Goal: Find specific page/section: Find specific page/section

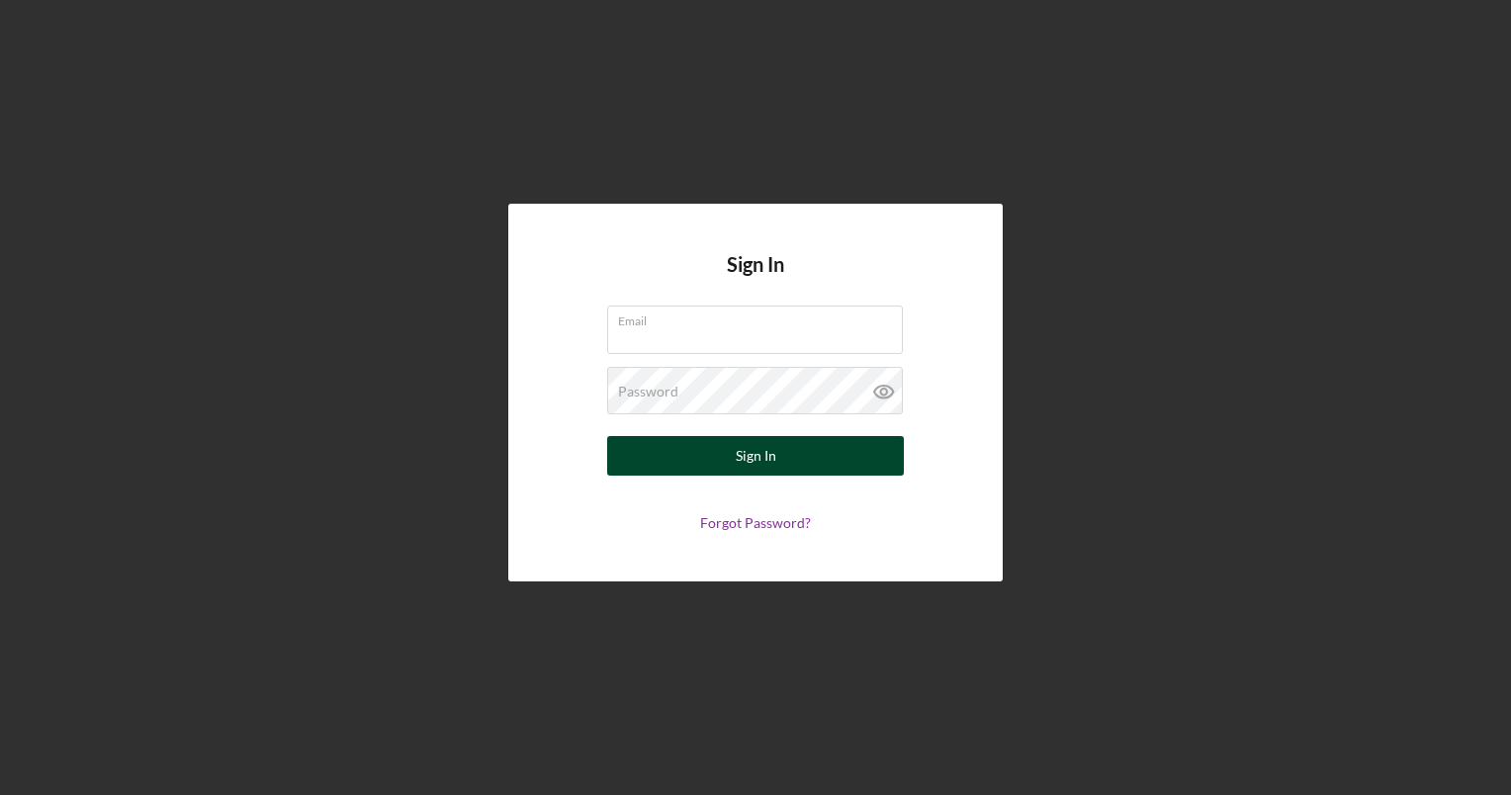
type input "[EMAIL_ADDRESS][DOMAIN_NAME]"
click at [736, 470] on div "Sign In" at bounding box center [756, 456] width 41 height 40
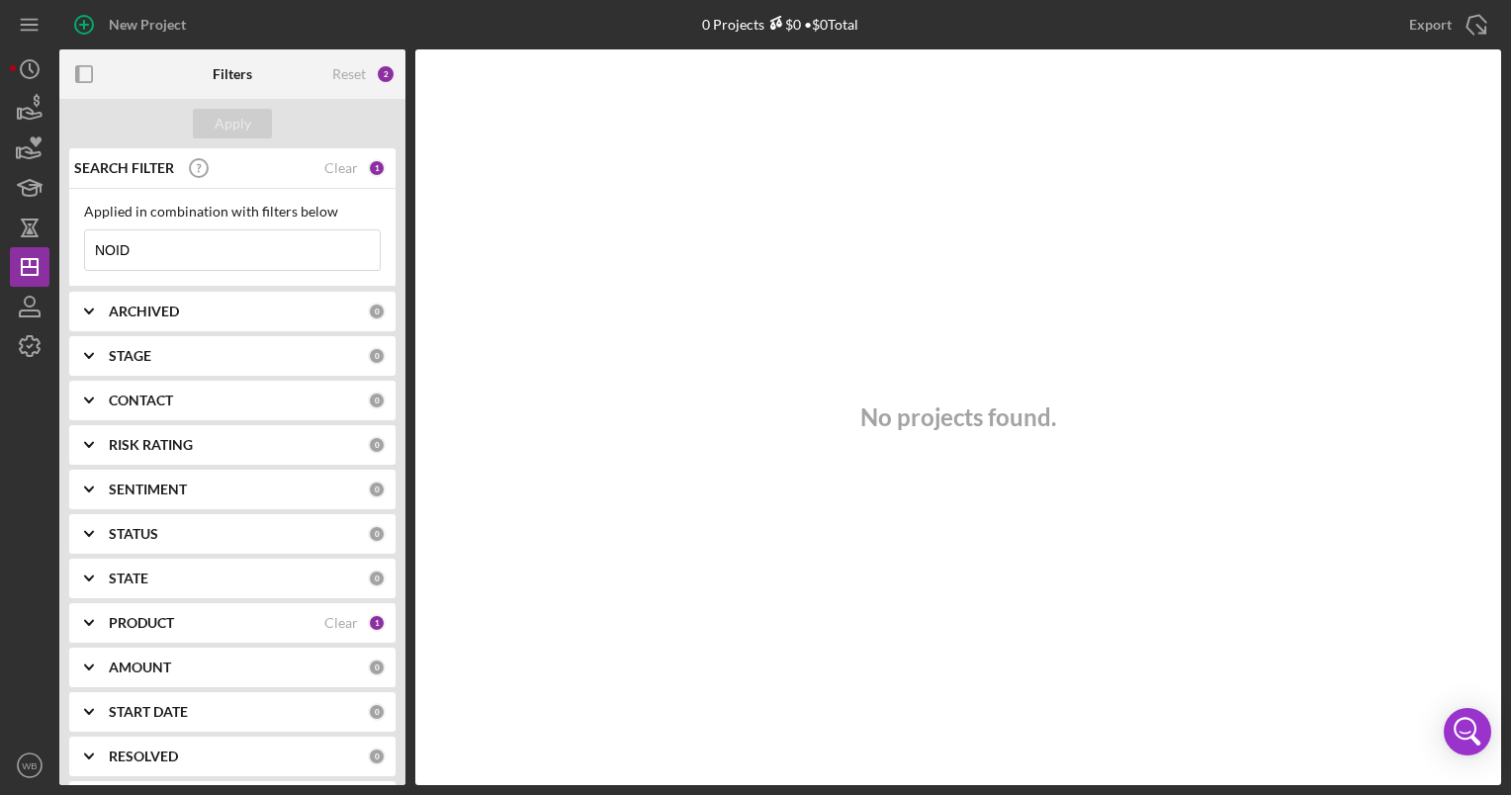
click at [190, 625] on div "PRODUCT" at bounding box center [217, 623] width 216 height 16
click at [514, 398] on div "No projects found." at bounding box center [958, 417] width 1086 height 736
click at [313, 120] on div "Apply" at bounding box center [232, 123] width 346 height 49
click at [343, 69] on div "Reset" at bounding box center [349, 74] width 34 height 16
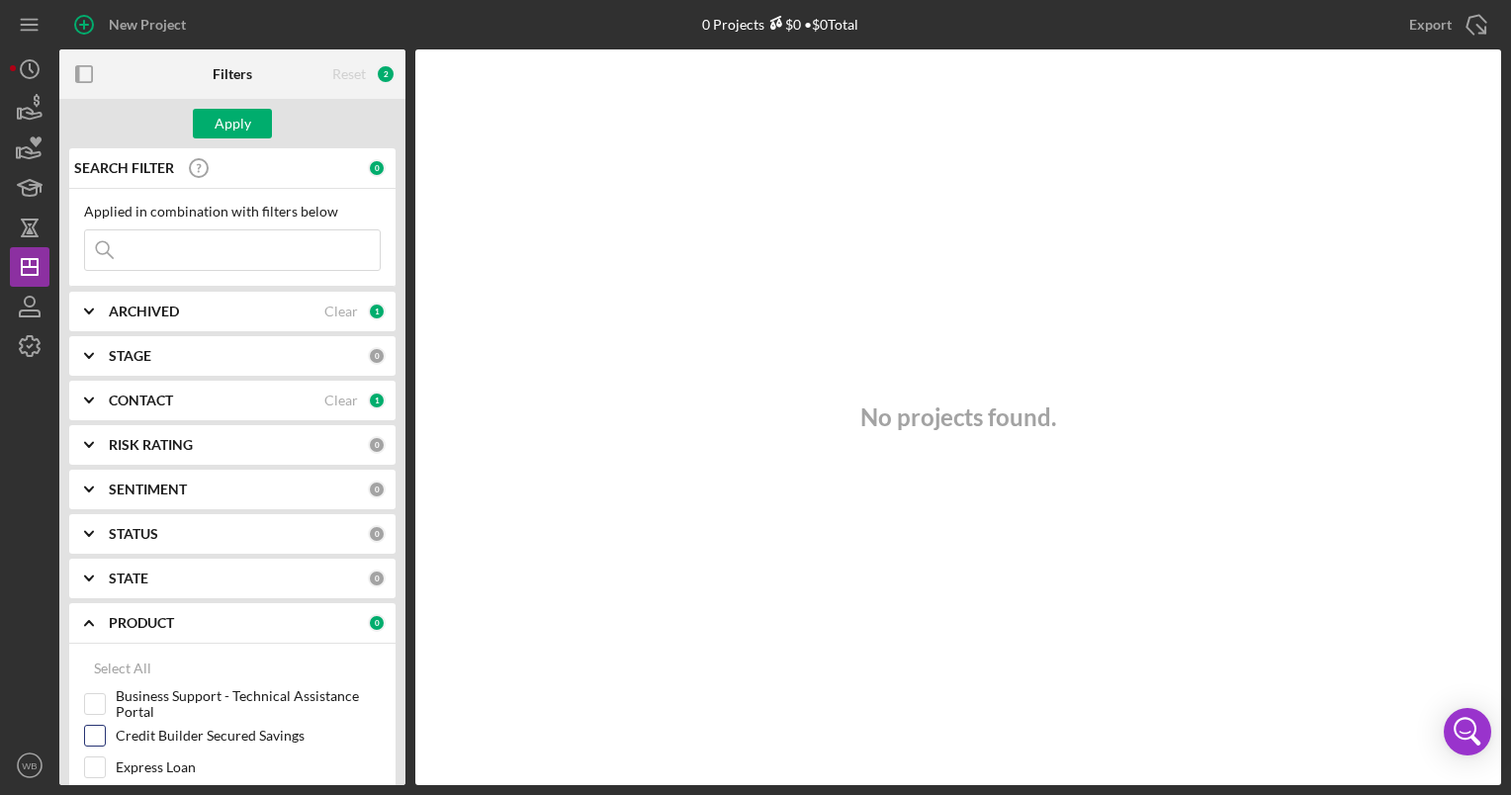
click at [88, 736] on input "Credit Builder Secured Savings" at bounding box center [95, 736] width 20 height 20
checkbox input "true"
click at [249, 122] on button "Apply" at bounding box center [232, 124] width 79 height 30
click at [238, 312] on div "ARCHIVED" at bounding box center [217, 312] width 216 height 16
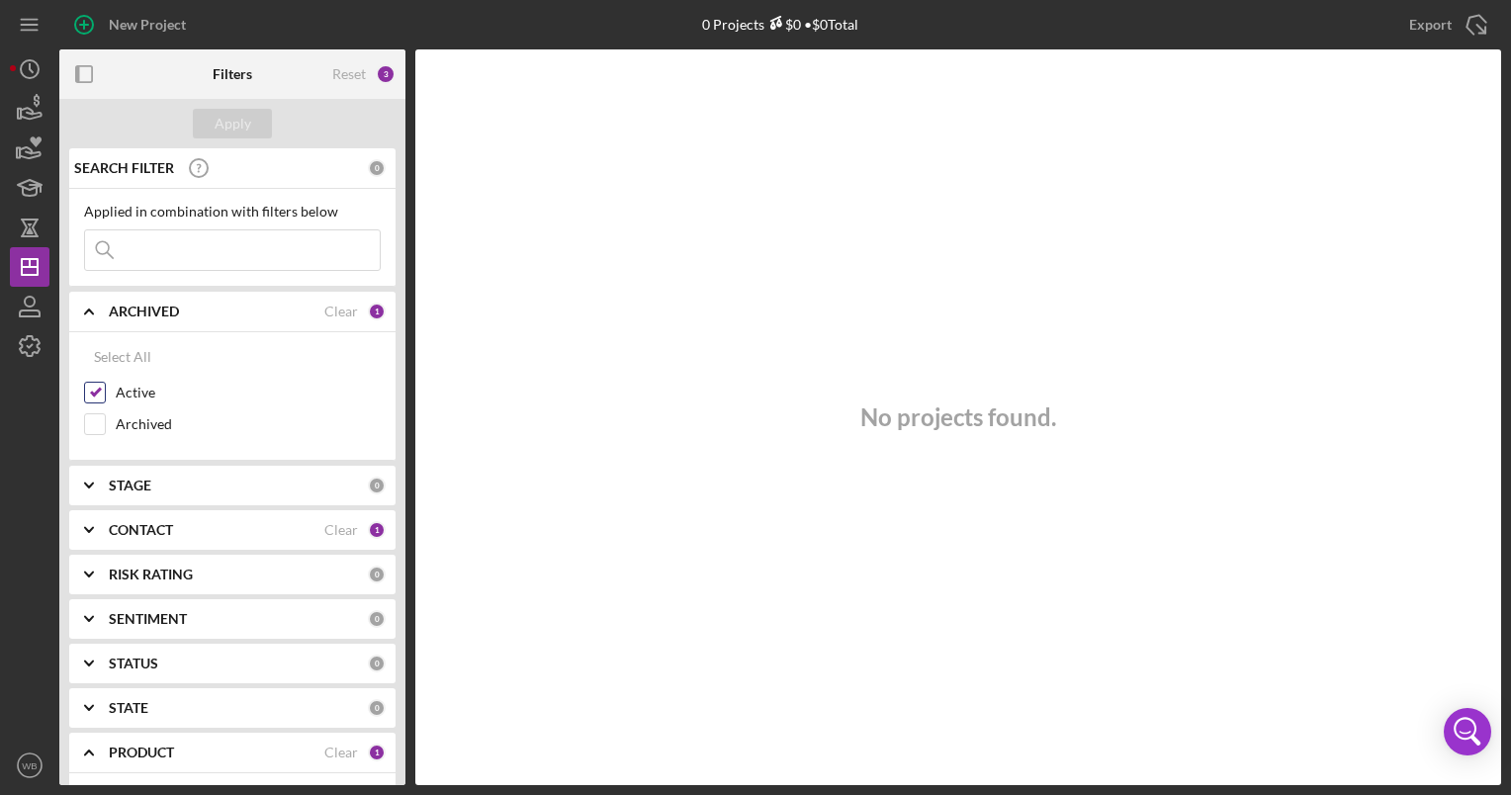
click at [95, 389] on input "Active" at bounding box center [95, 393] width 20 height 20
checkbox input "false"
click at [229, 116] on div "Apply" at bounding box center [233, 124] width 37 height 30
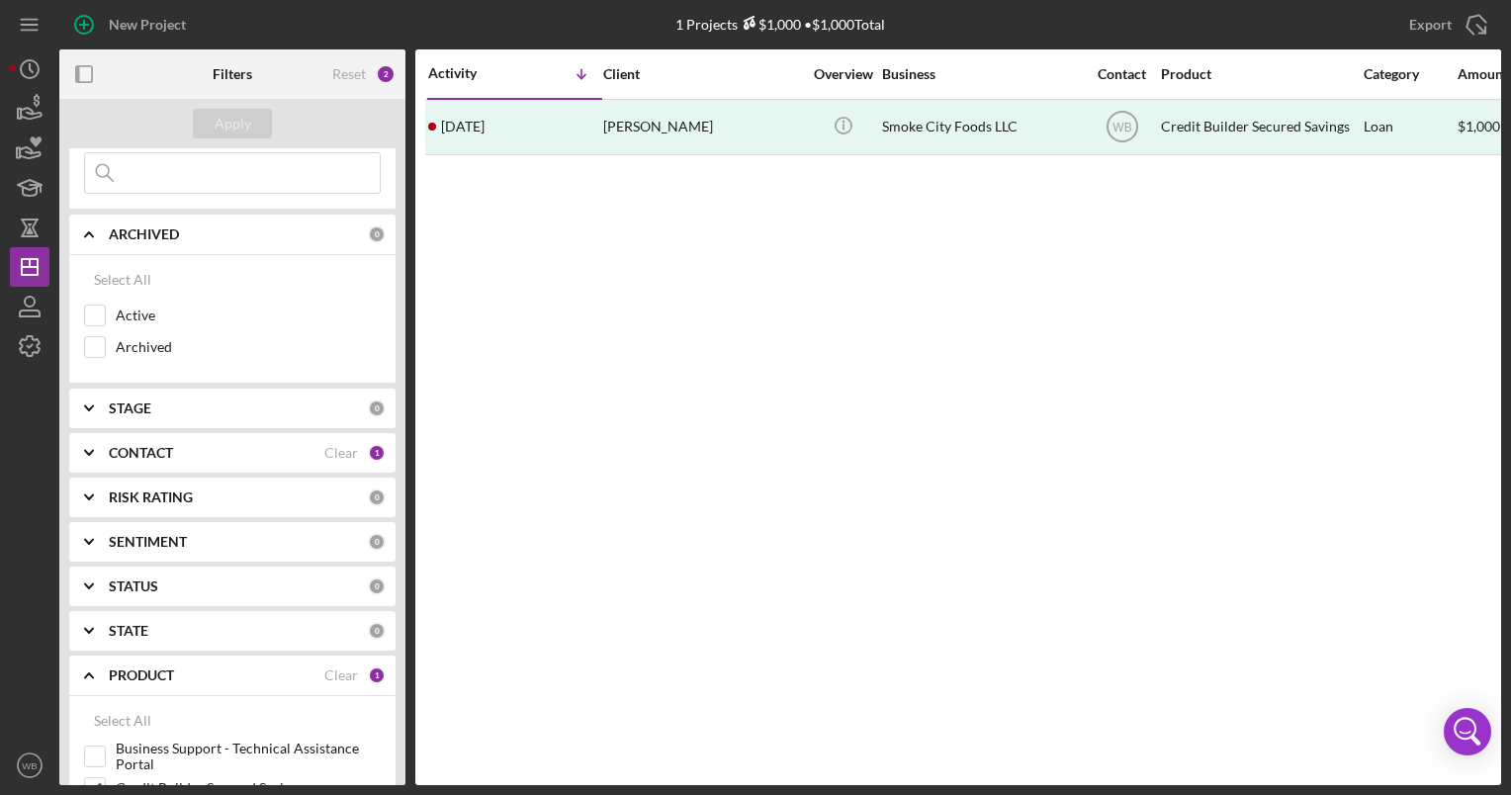
scroll to position [198, 0]
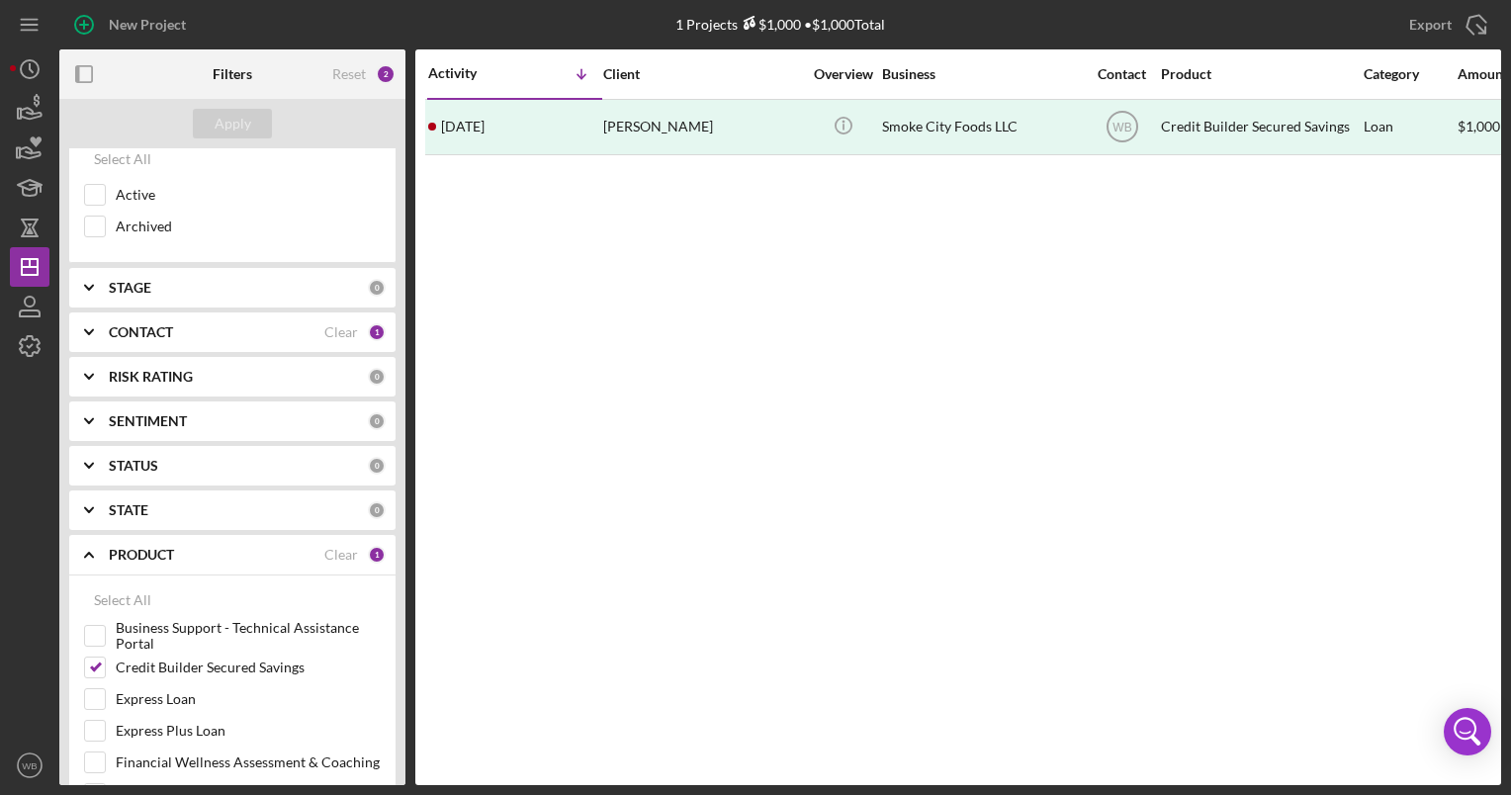
click at [163, 325] on b "CONTACT" at bounding box center [141, 332] width 64 height 16
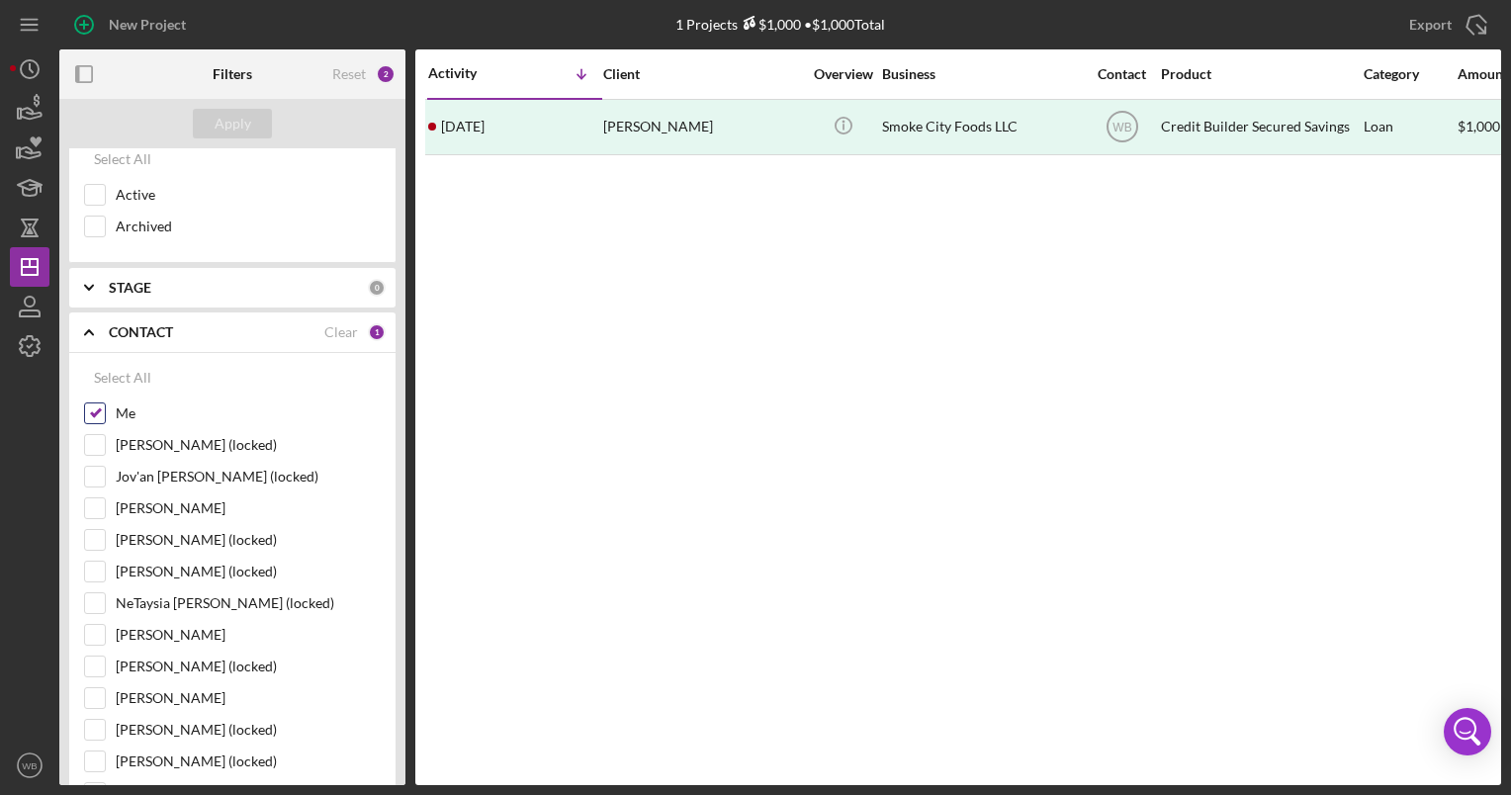
click at [90, 411] on input "Me" at bounding box center [95, 414] width 20 height 20
checkbox input "false"
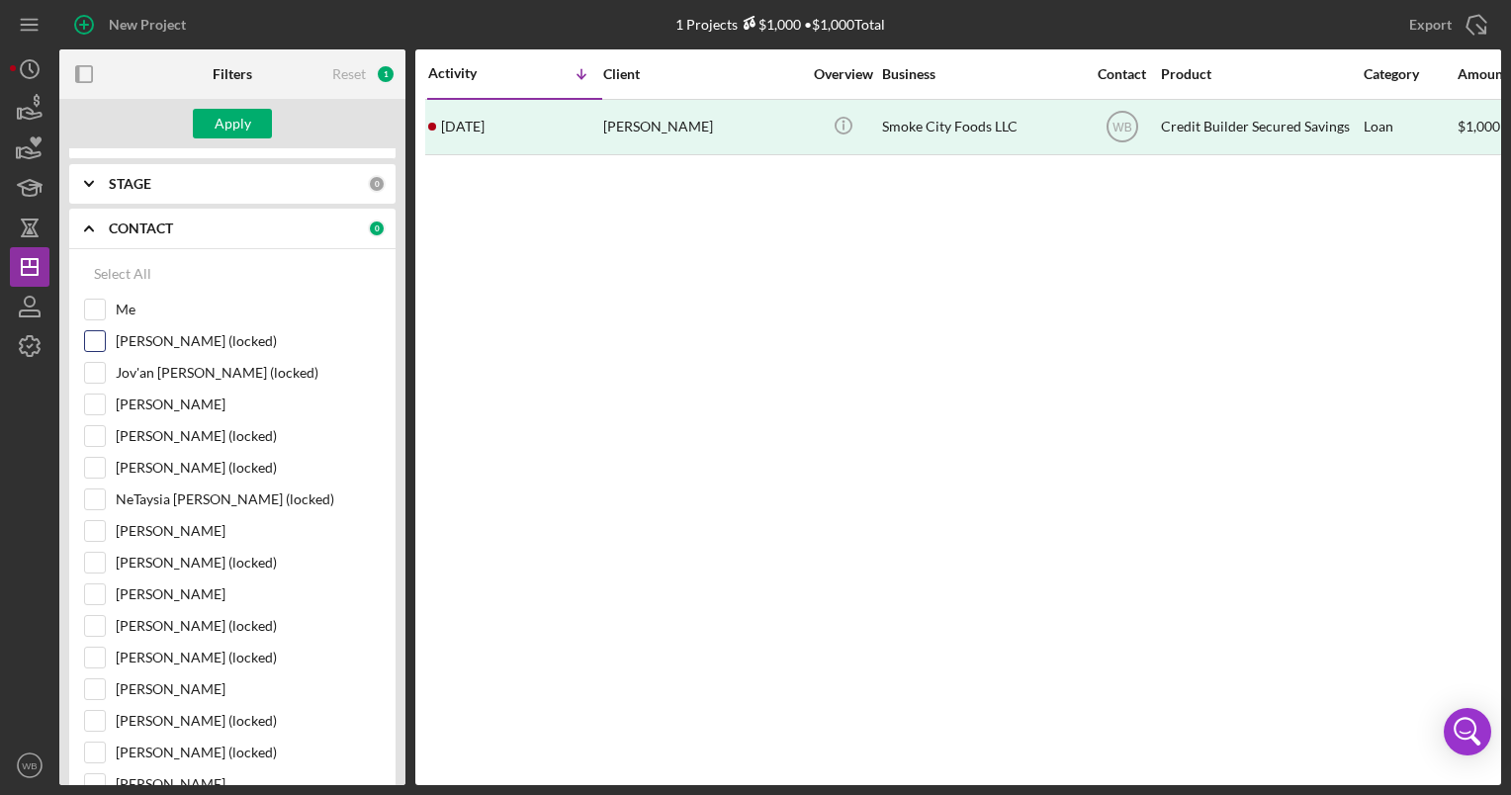
scroll to position [396, 0]
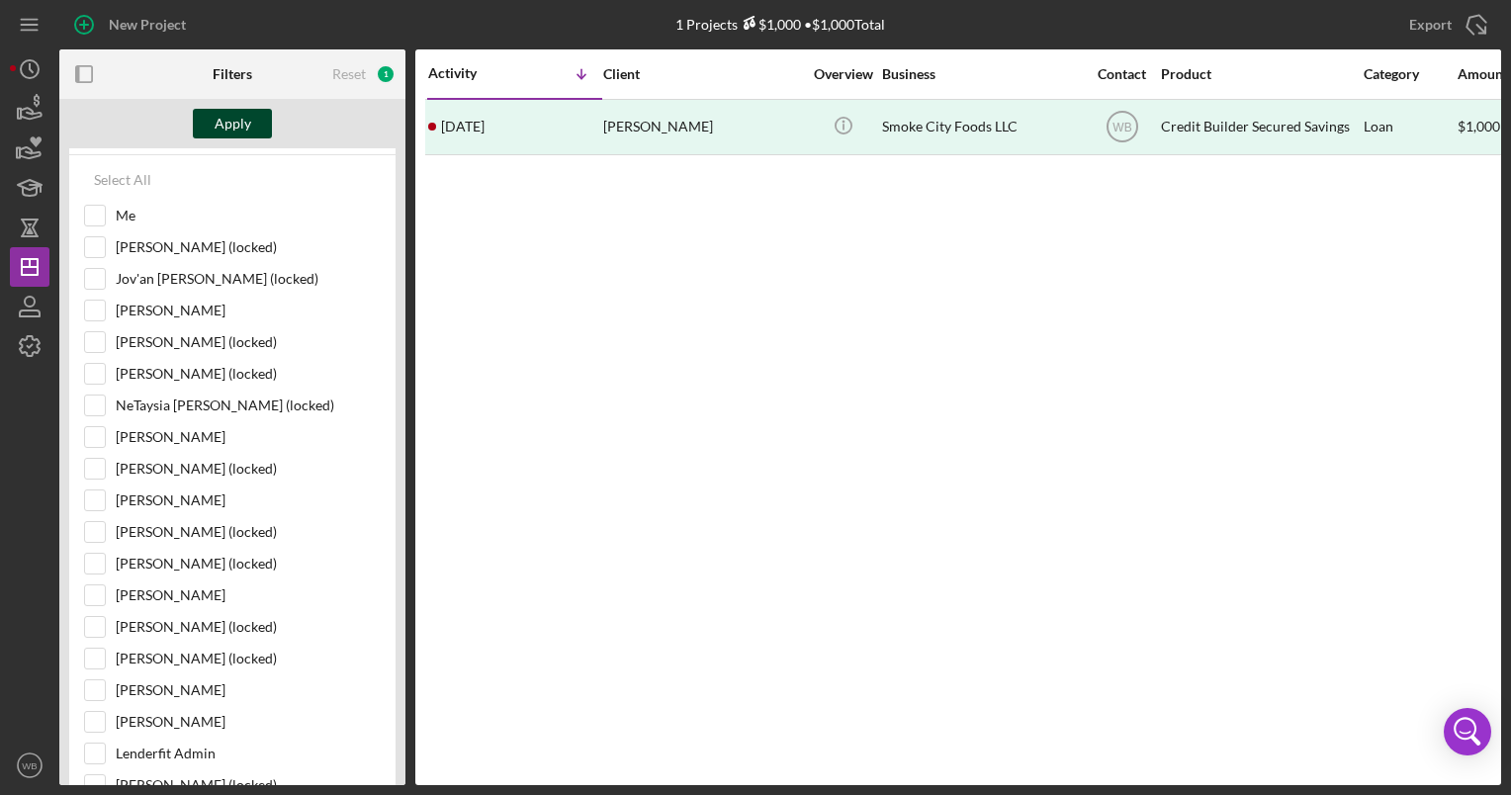
click at [216, 123] on div "Apply" at bounding box center [233, 124] width 37 height 30
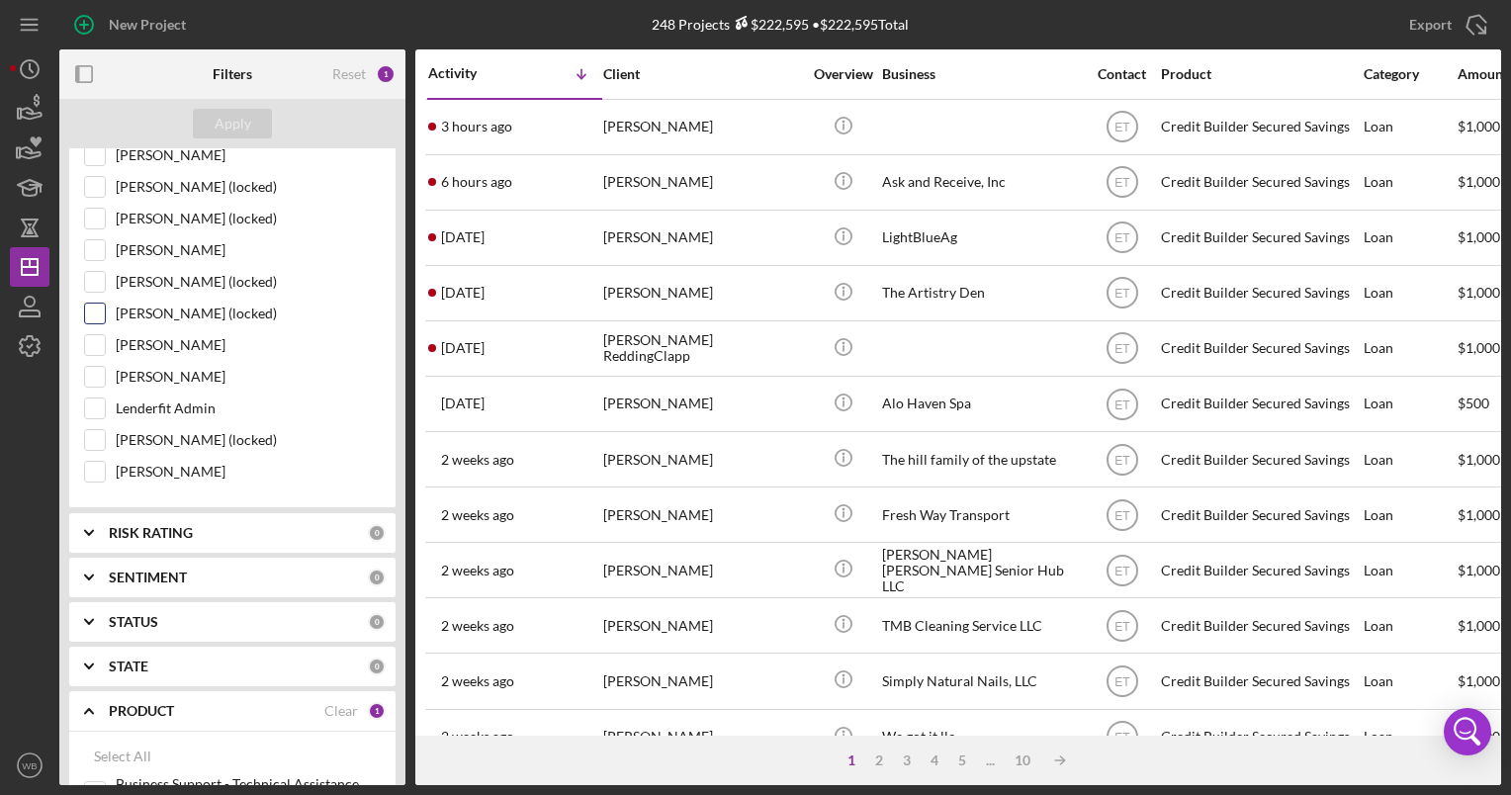
scroll to position [791, 0]
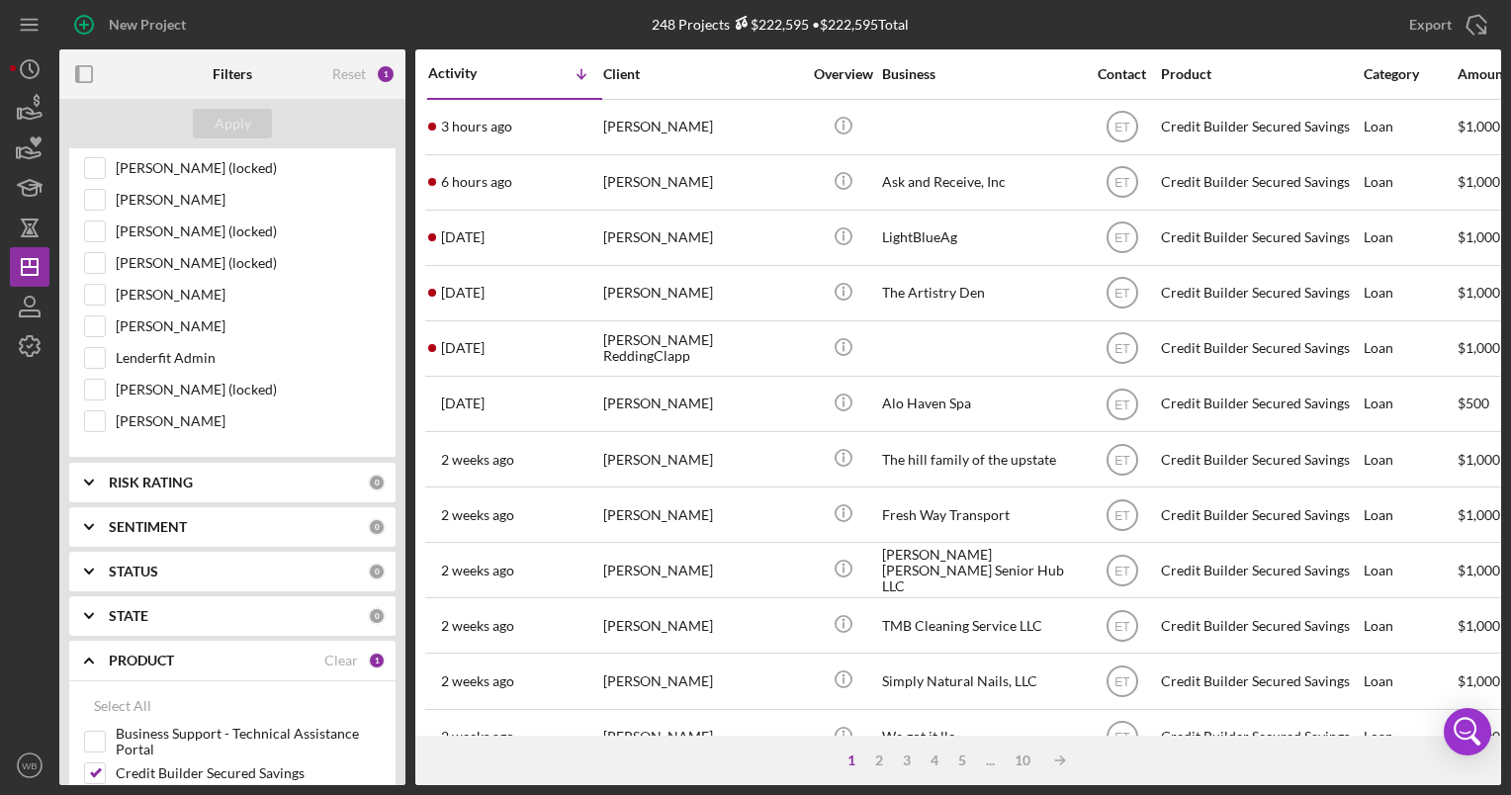
click at [143, 565] on b "STATUS" at bounding box center [133, 572] width 49 height 16
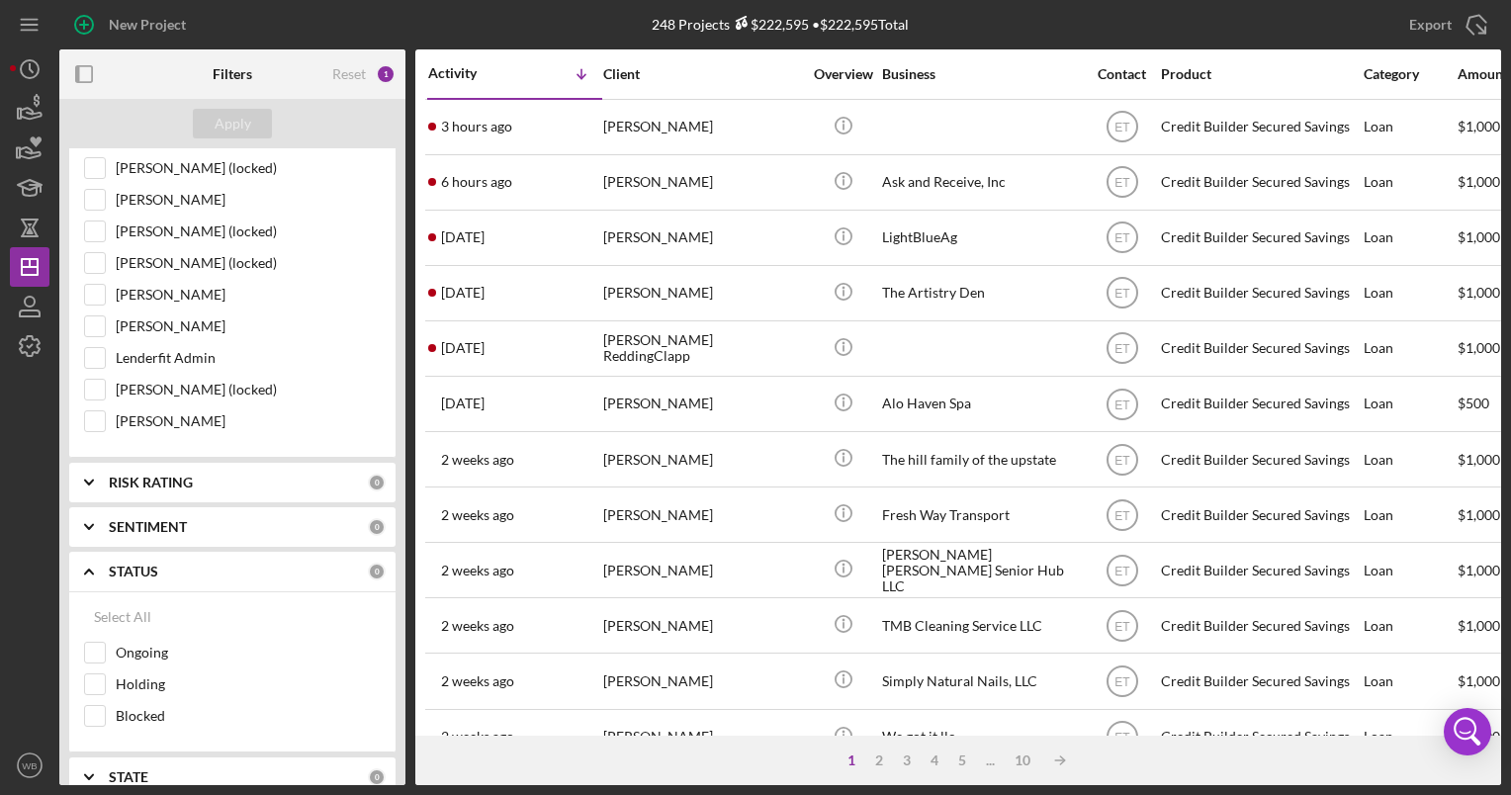
click at [91, 570] on polyline at bounding box center [89, 572] width 8 height 4
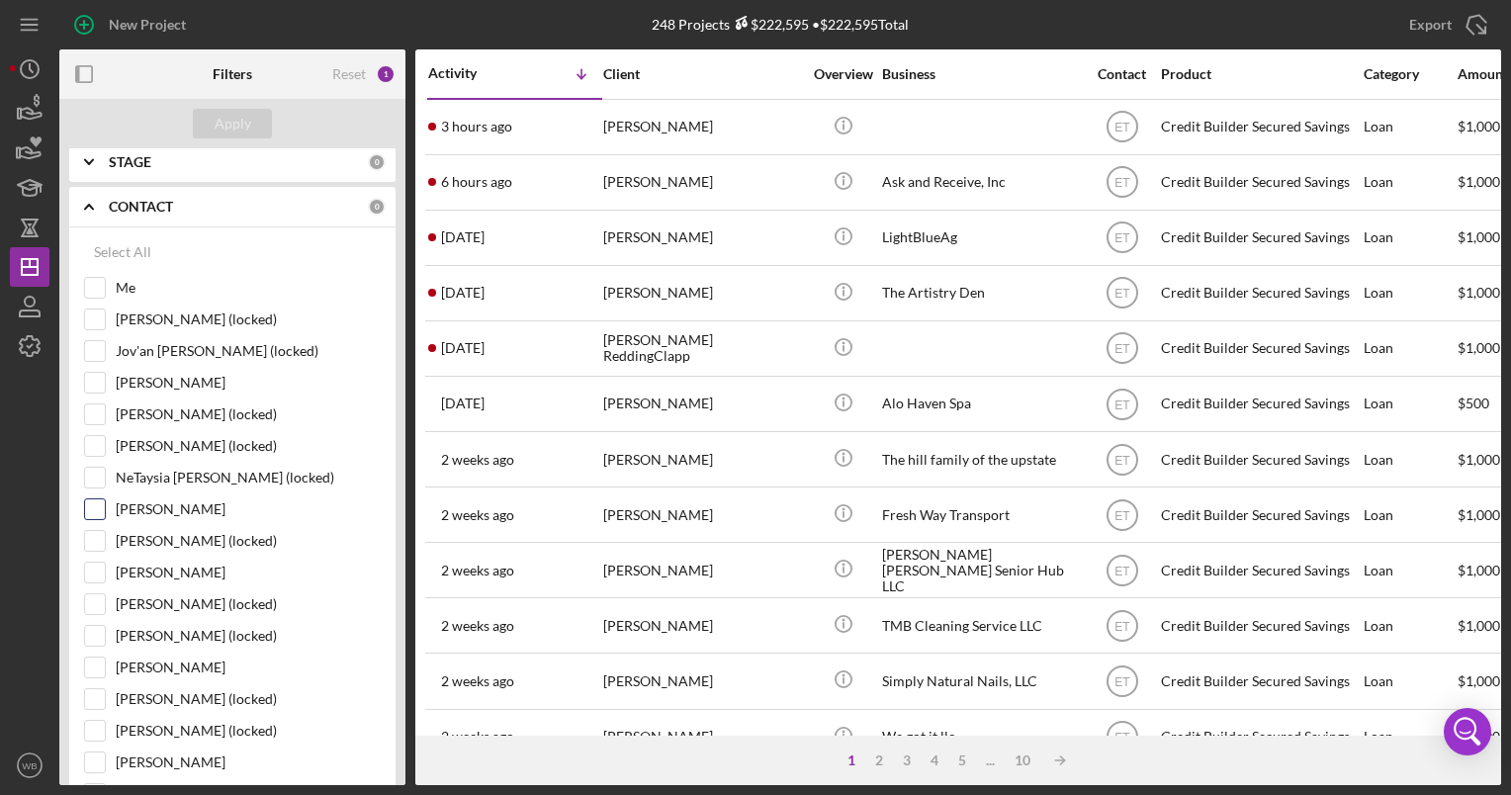
scroll to position [99, 0]
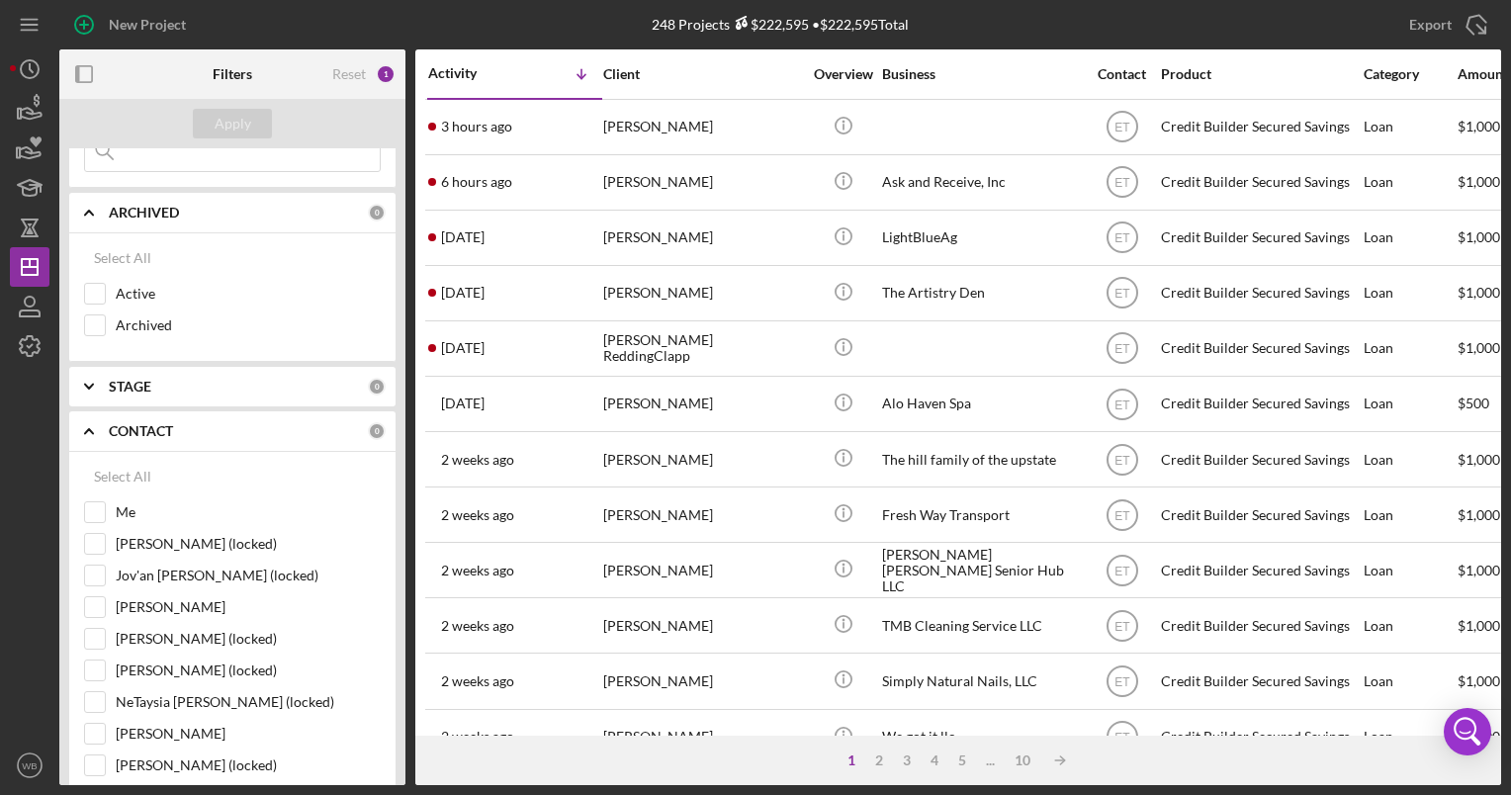
click at [88, 425] on icon "Icon/Expander" at bounding box center [88, 430] width 49 height 49
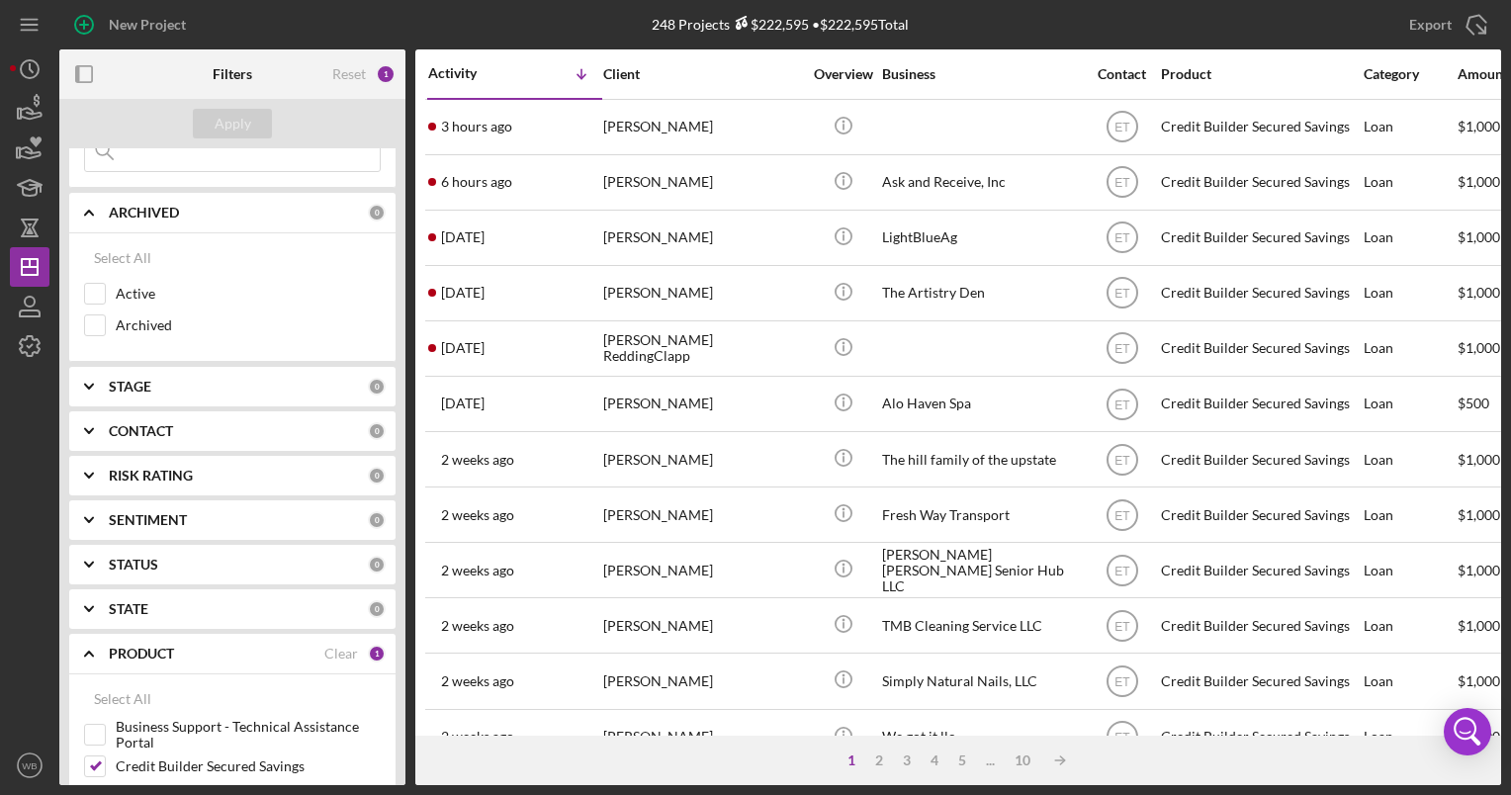
click at [142, 571] on div "STATUS 0" at bounding box center [247, 565] width 277 height 18
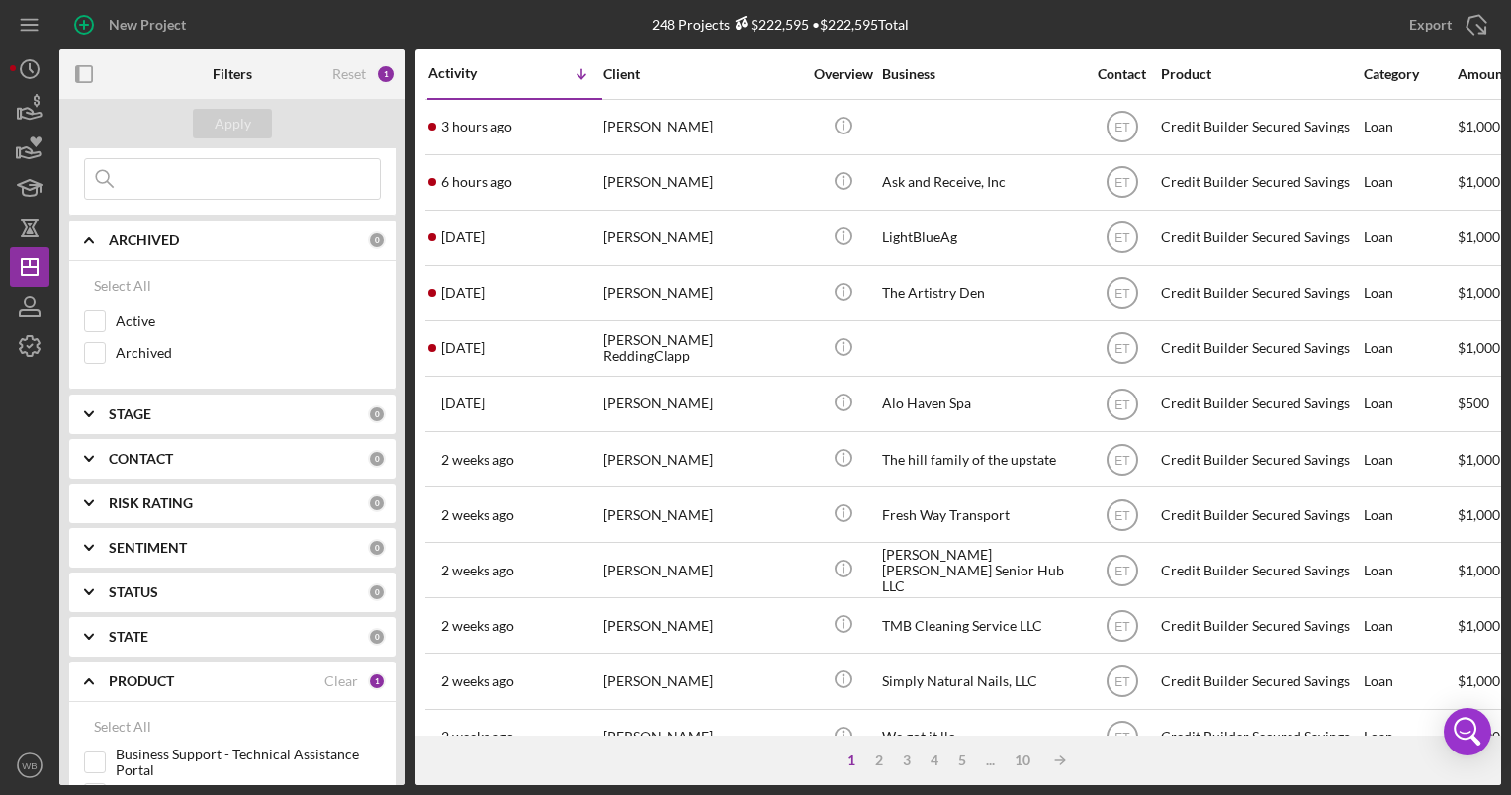
scroll to position [64, 0]
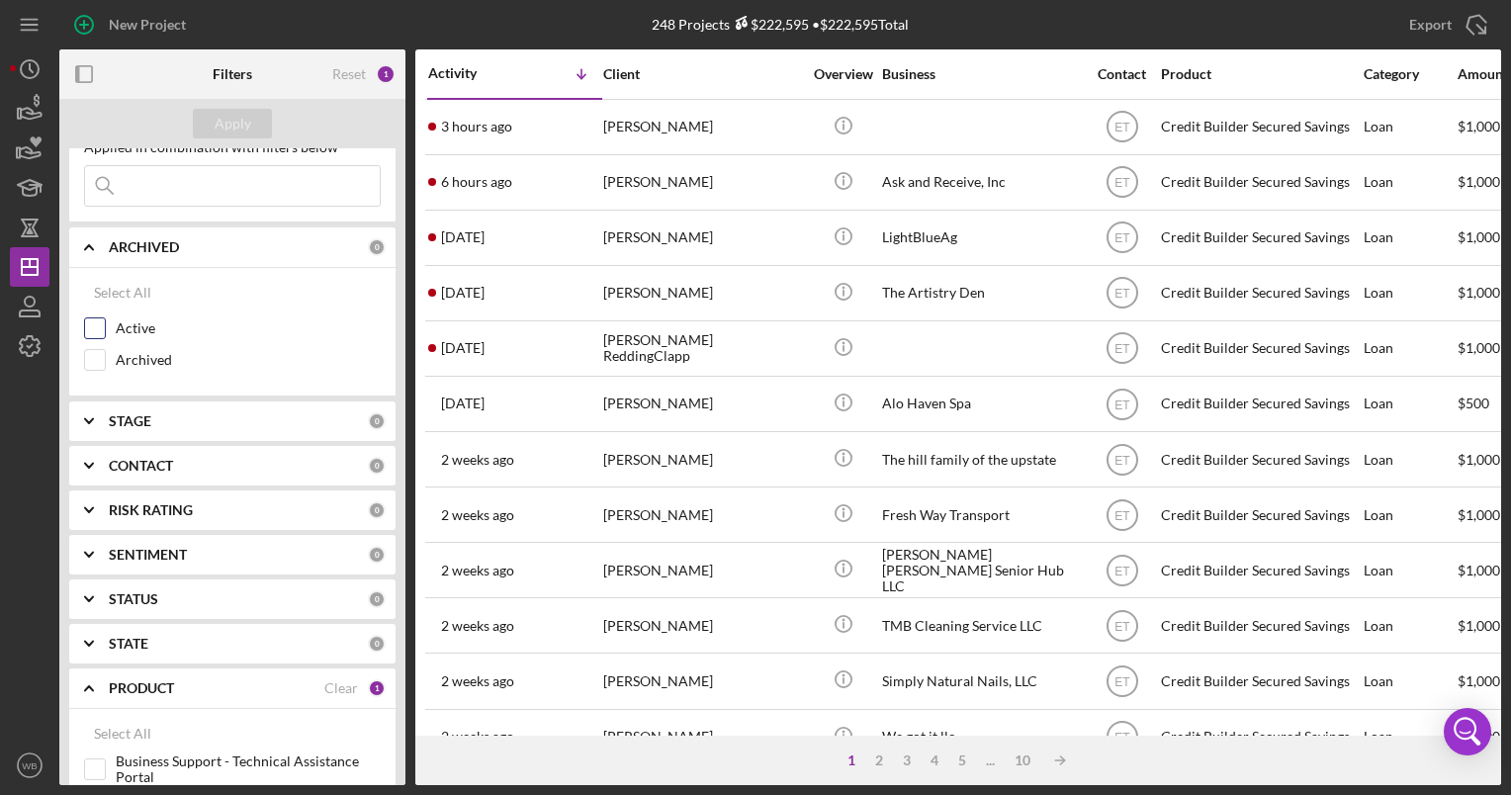
click at [95, 324] on input "Active" at bounding box center [95, 328] width 20 height 20
checkbox input "true"
click at [227, 122] on div "Apply" at bounding box center [233, 124] width 37 height 30
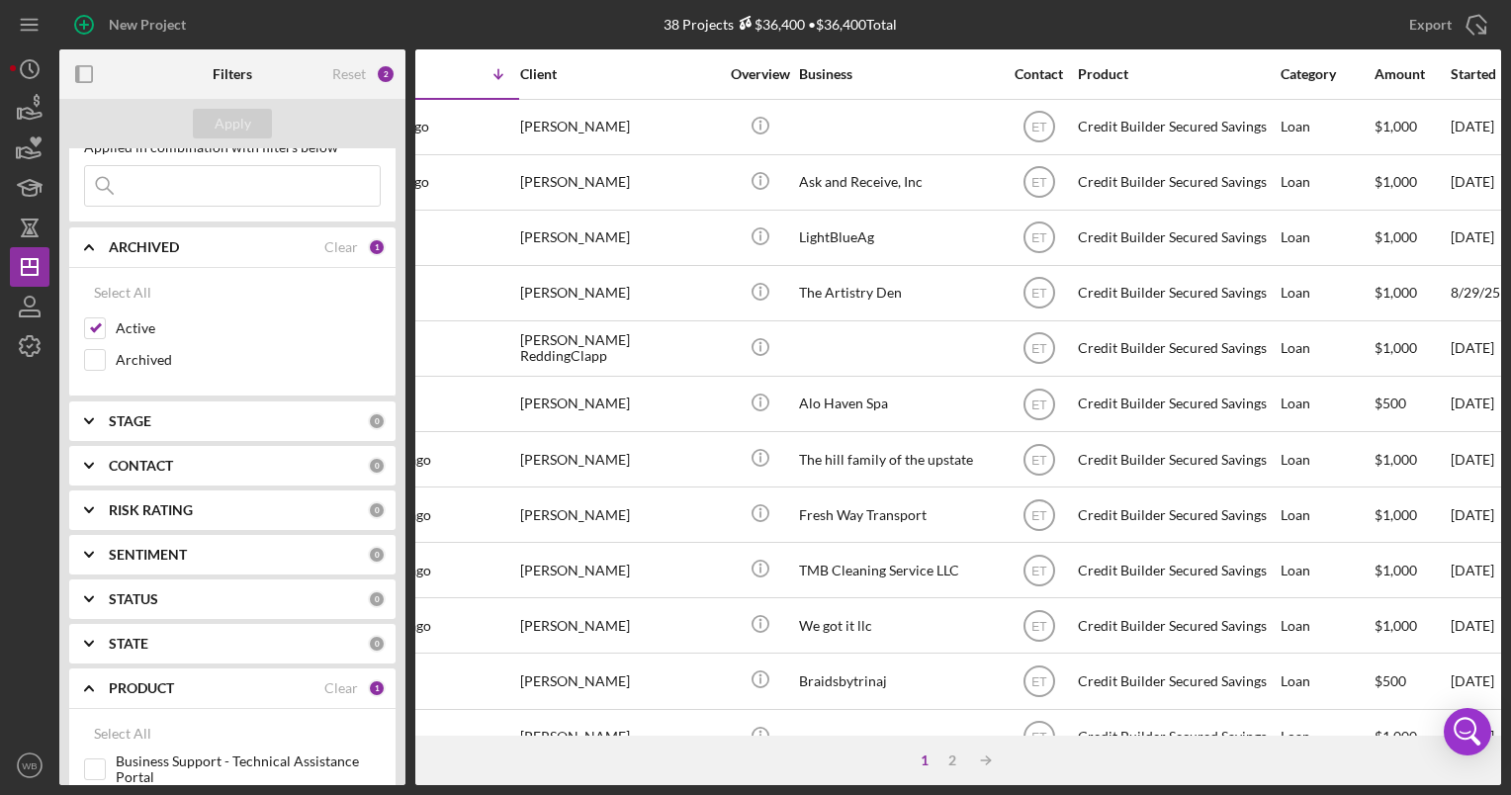
scroll to position [0, 0]
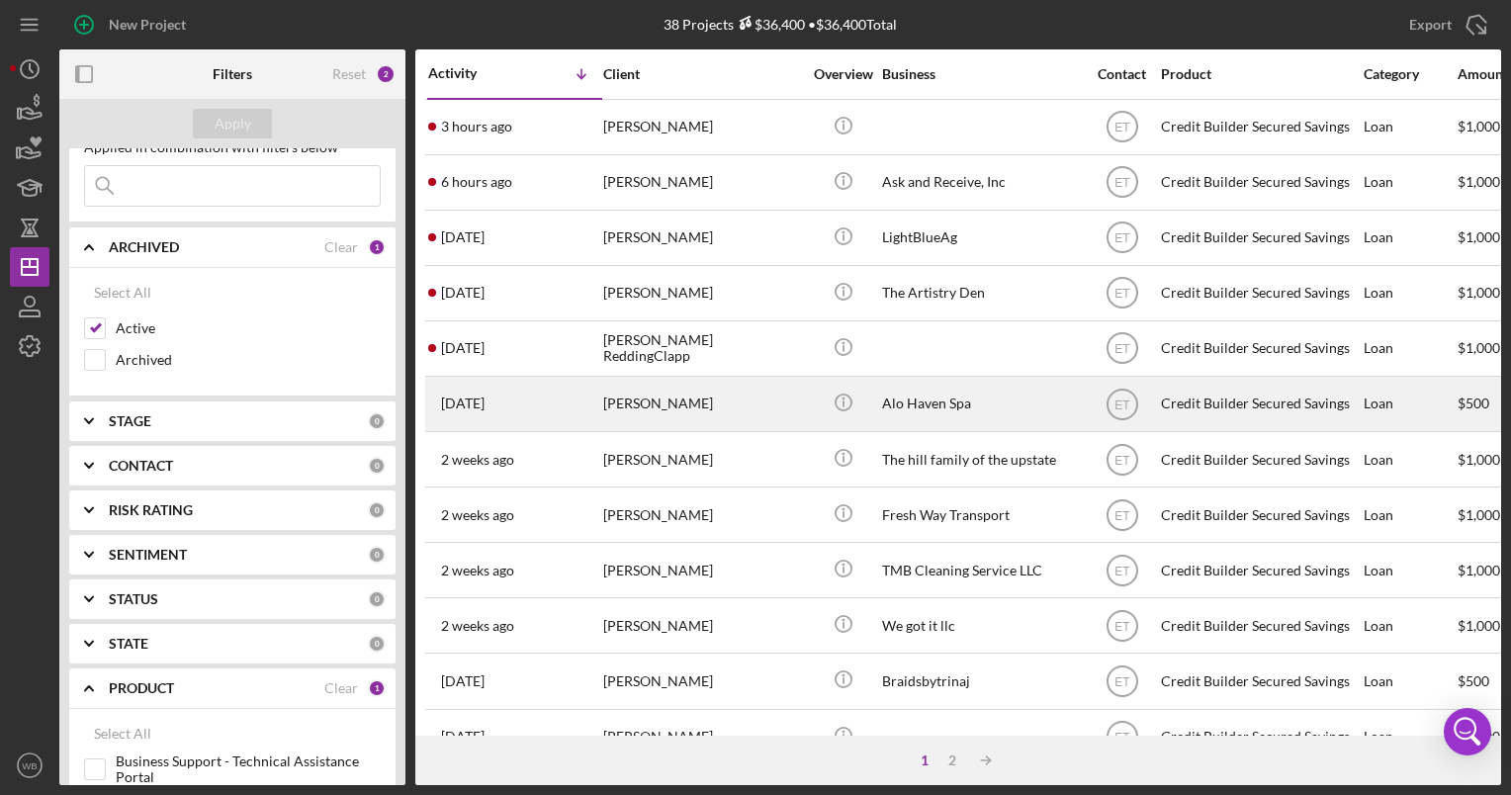
click at [922, 414] on div "Alo Haven Spa" at bounding box center [981, 404] width 198 height 52
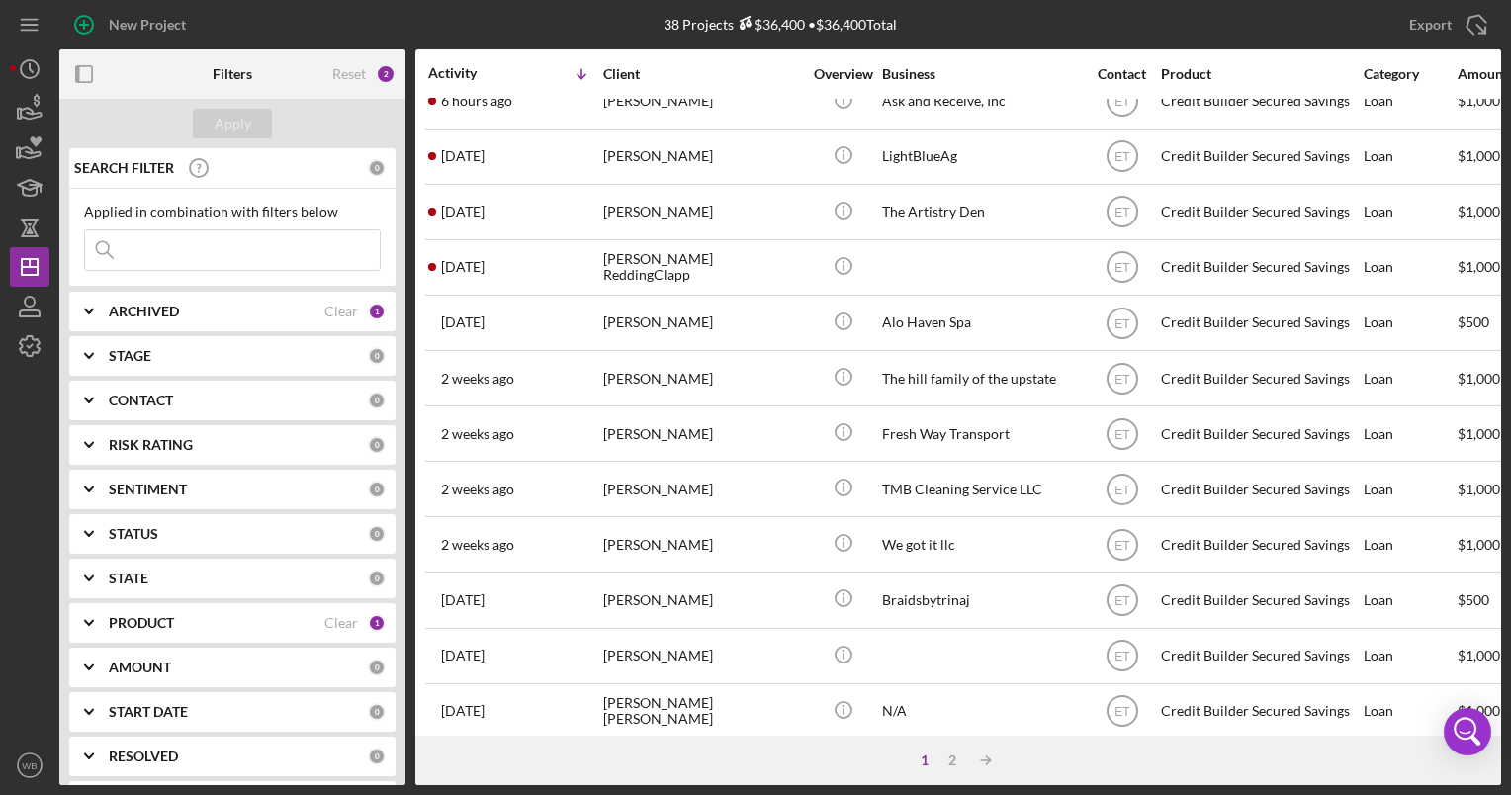
scroll to position [198, 0]
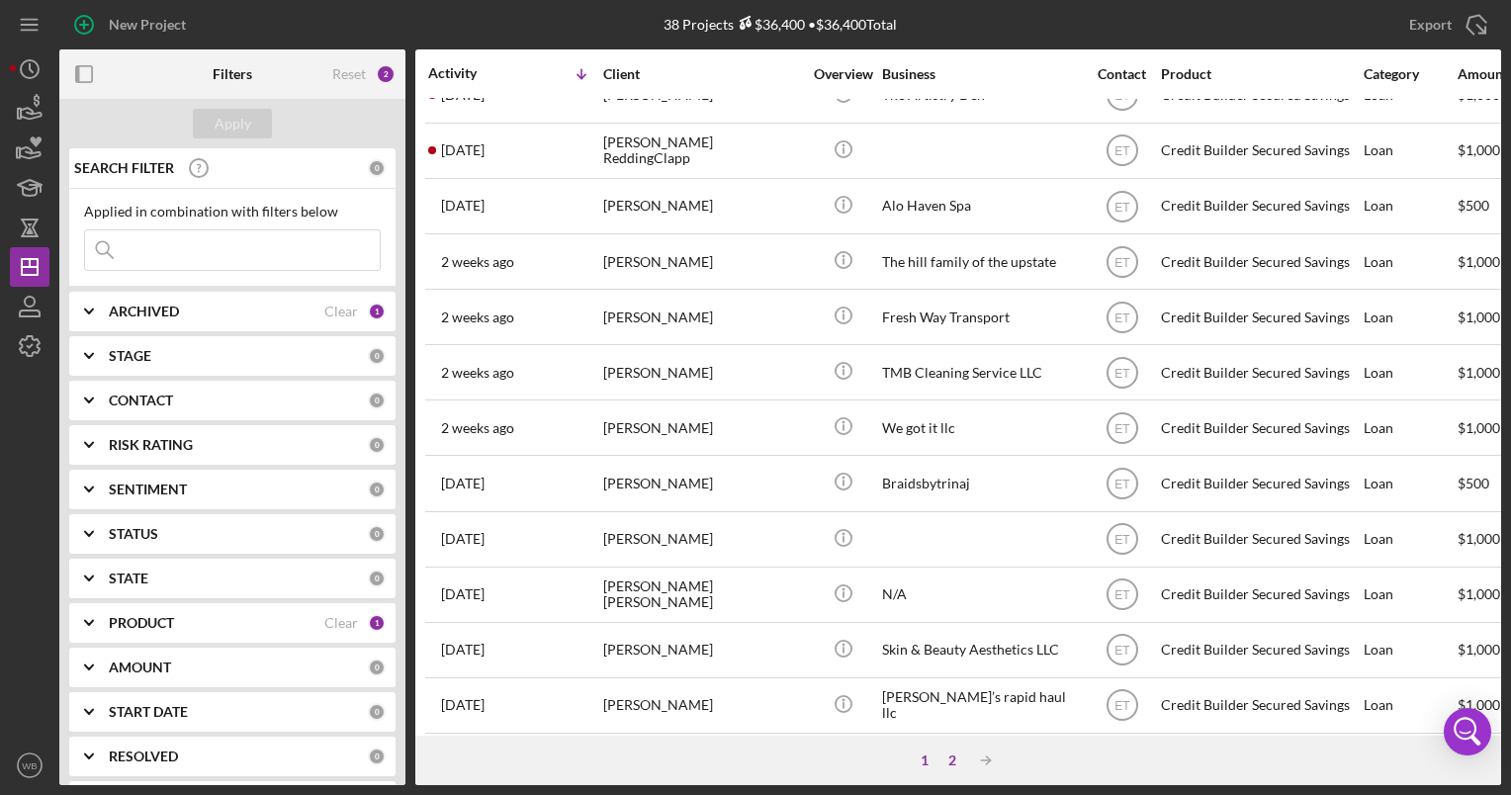
click at [947, 754] on div "2" at bounding box center [953, 761] width 28 height 16
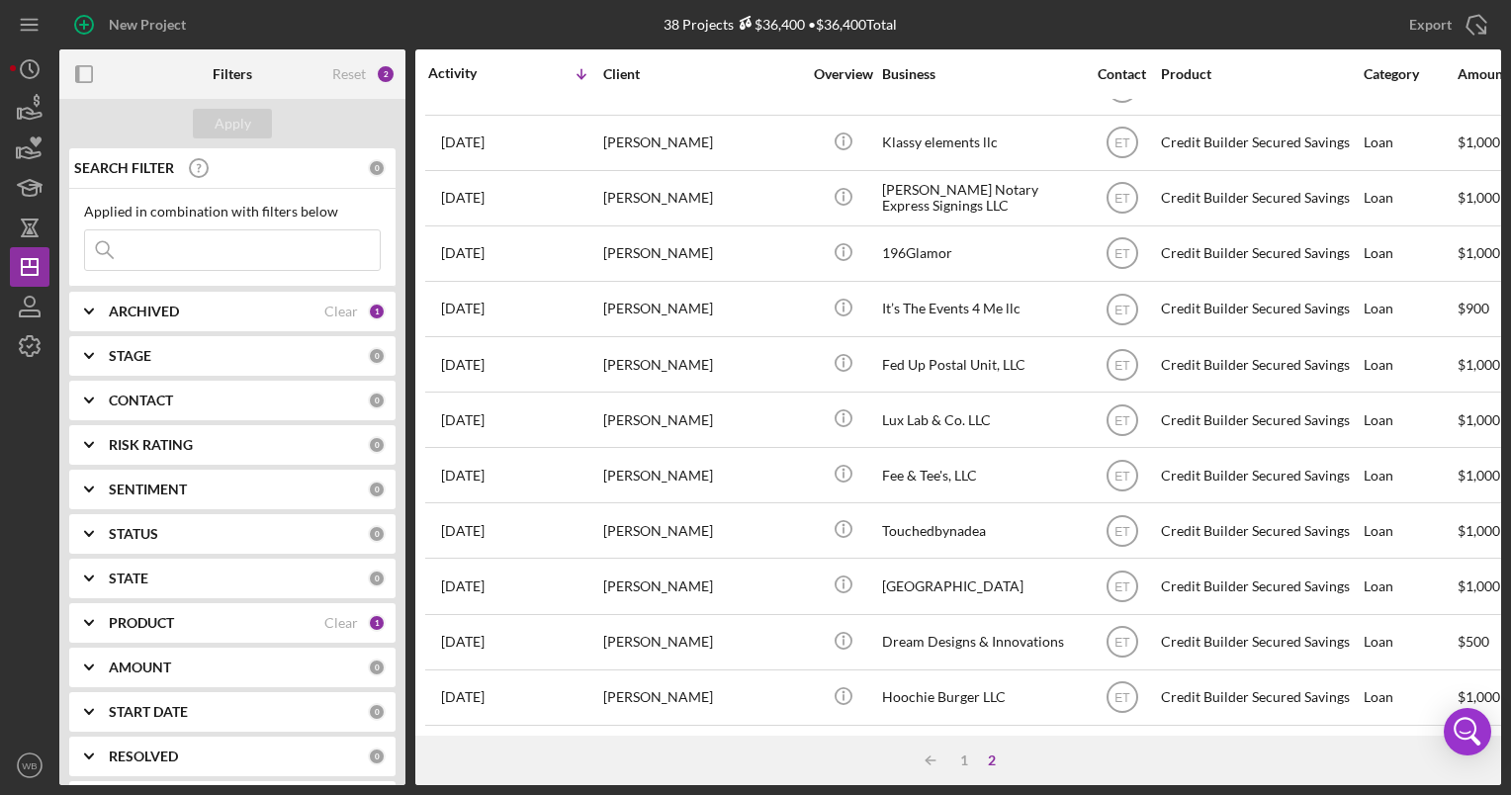
scroll to position [109, 0]
click at [961, 758] on div "1" at bounding box center [964, 761] width 28 height 16
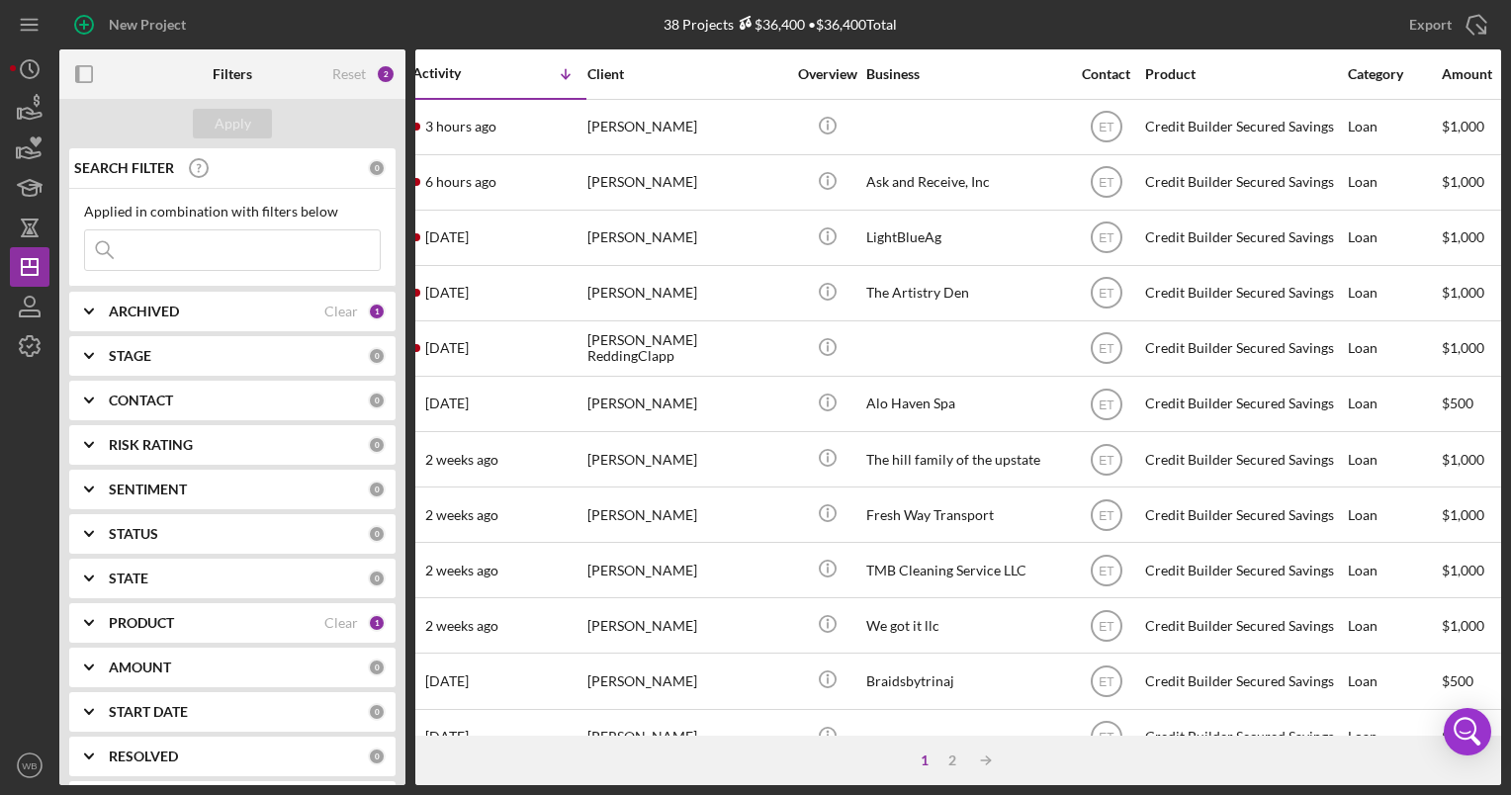
scroll to position [0, 0]
